Goal: Task Accomplishment & Management: Manage account settings

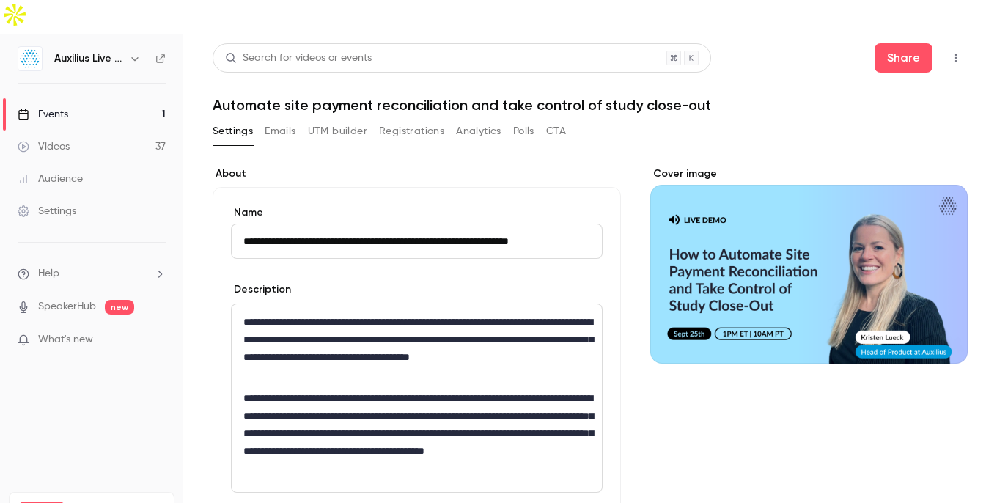
click at [79, 98] on link "Events 1" at bounding box center [91, 114] width 183 height 32
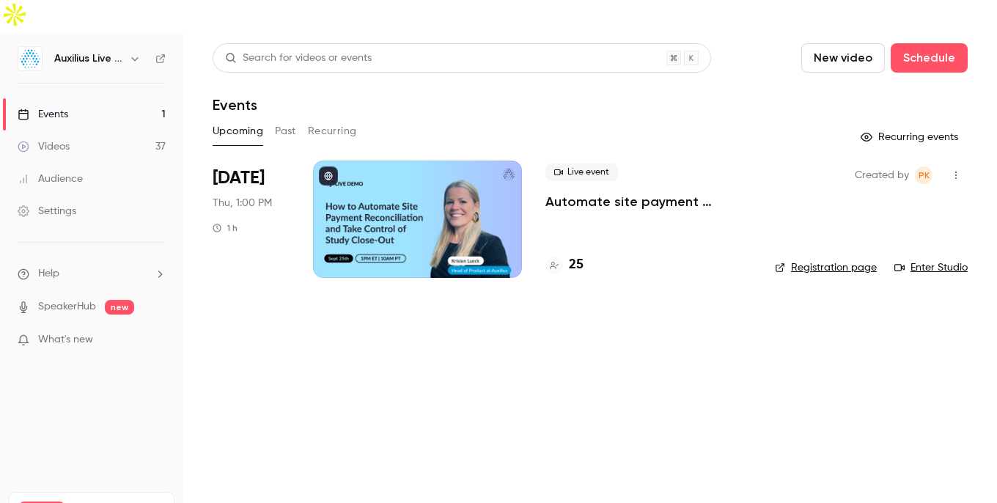
click at [397, 182] on div at bounding box center [417, 219] width 209 height 117
